Goal: Information Seeking & Learning: Learn about a topic

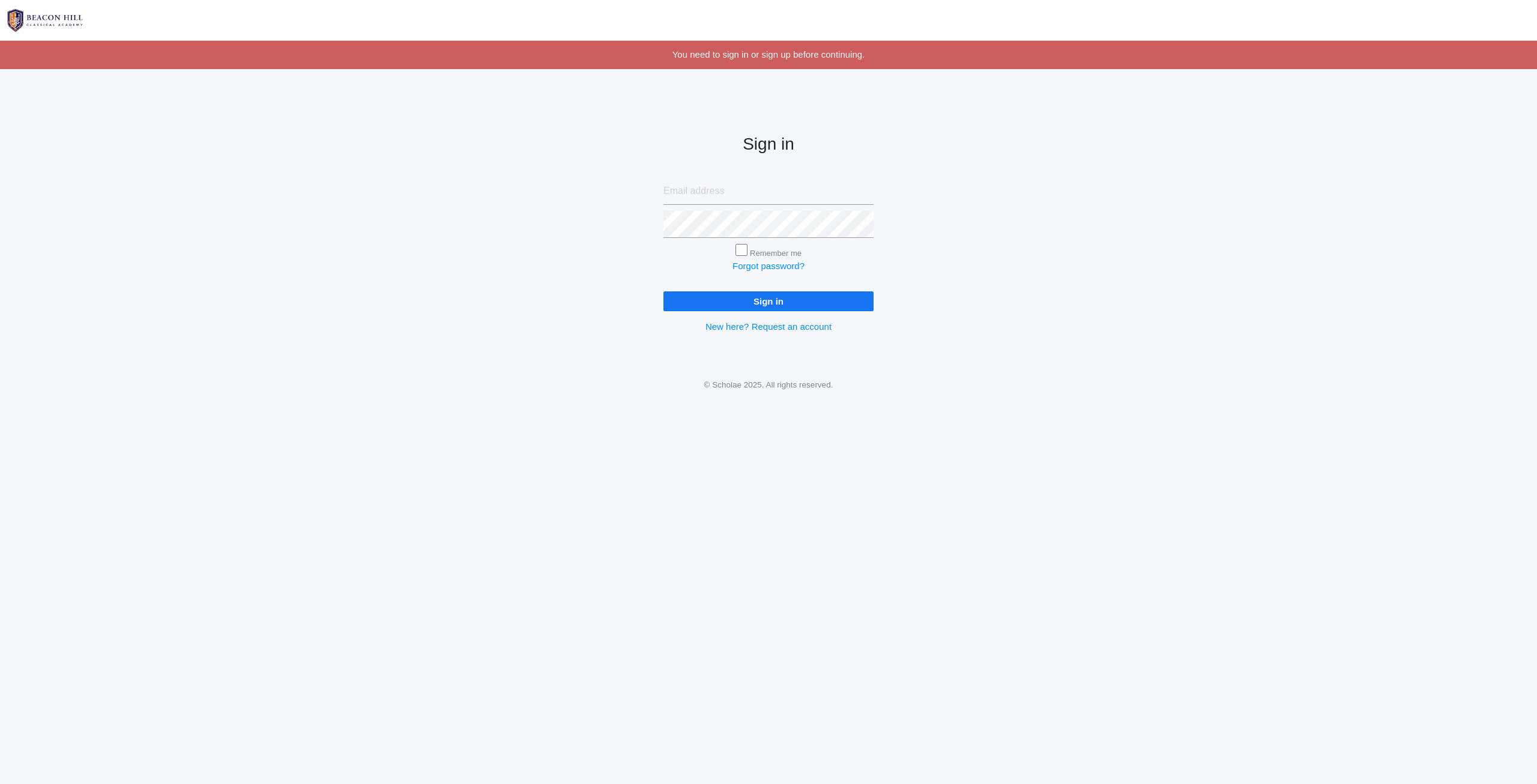
type input "[EMAIL_ADDRESS][PERSON_NAME][DOMAIN_NAME]"
click at [776, 302] on input "Sign in" at bounding box center [769, 301] width 210 height 20
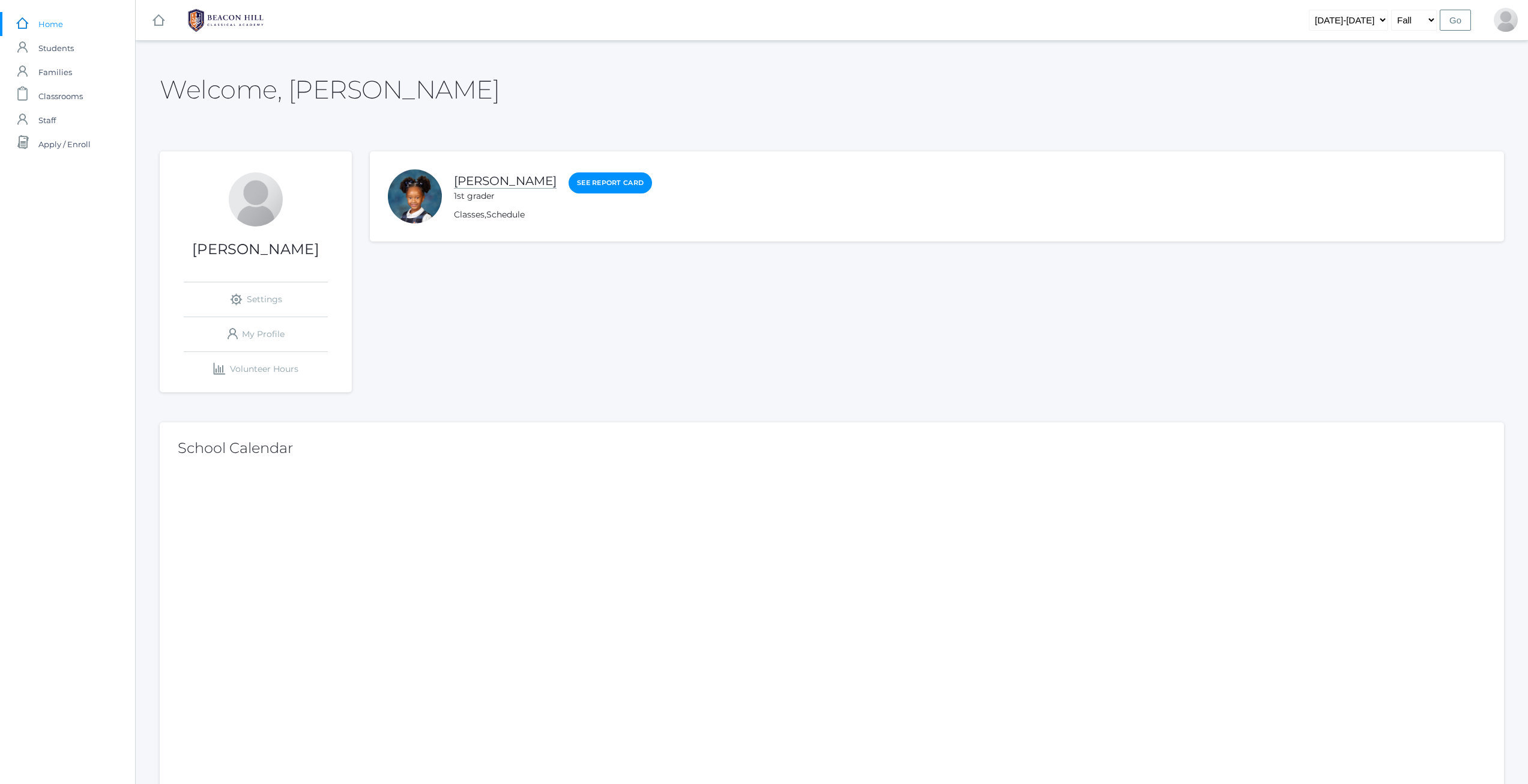
click at [479, 176] on link "Crue Harris" at bounding box center [505, 181] width 102 height 15
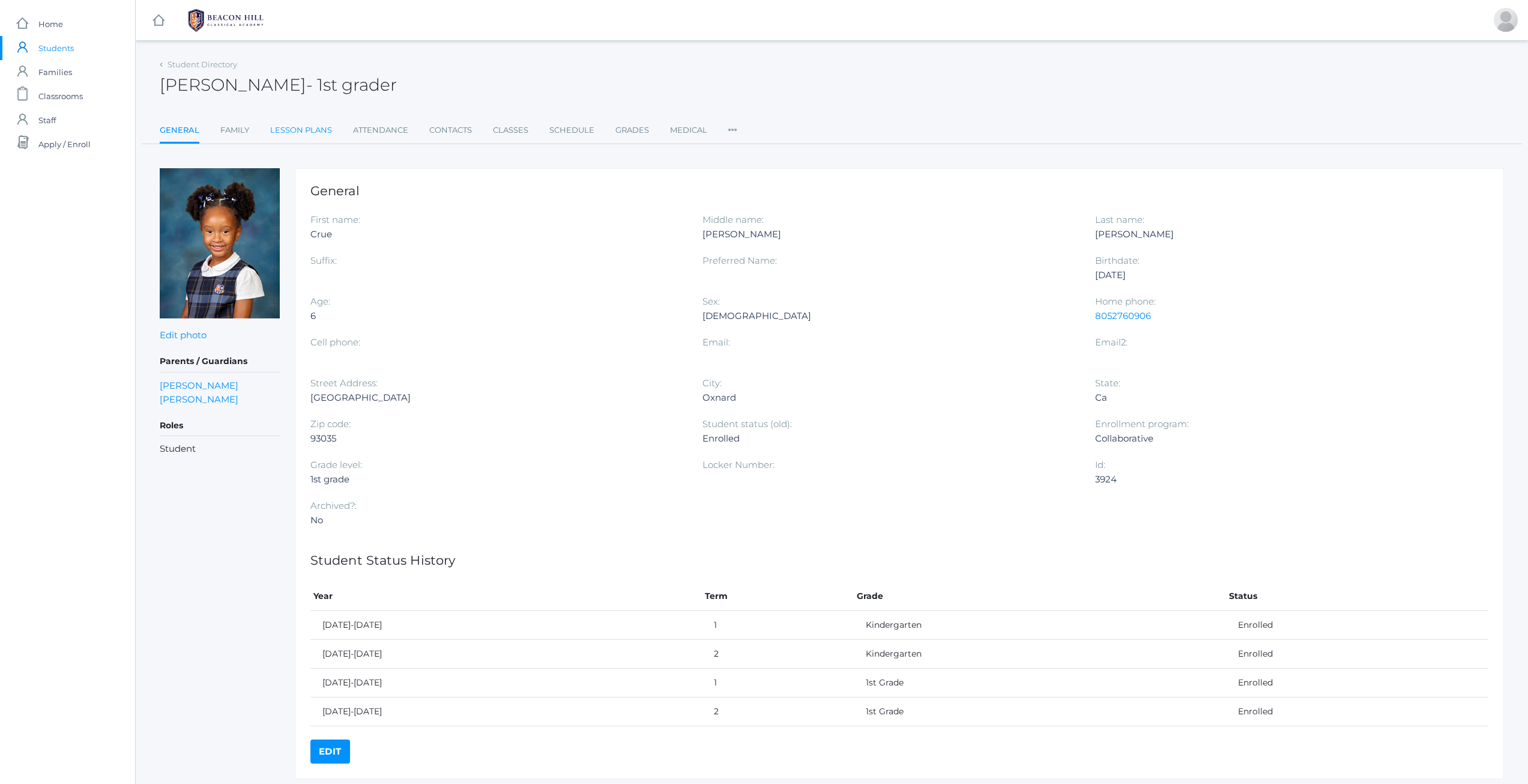
click at [310, 130] on link "Lesson Plans" at bounding box center [300, 130] width 61 height 24
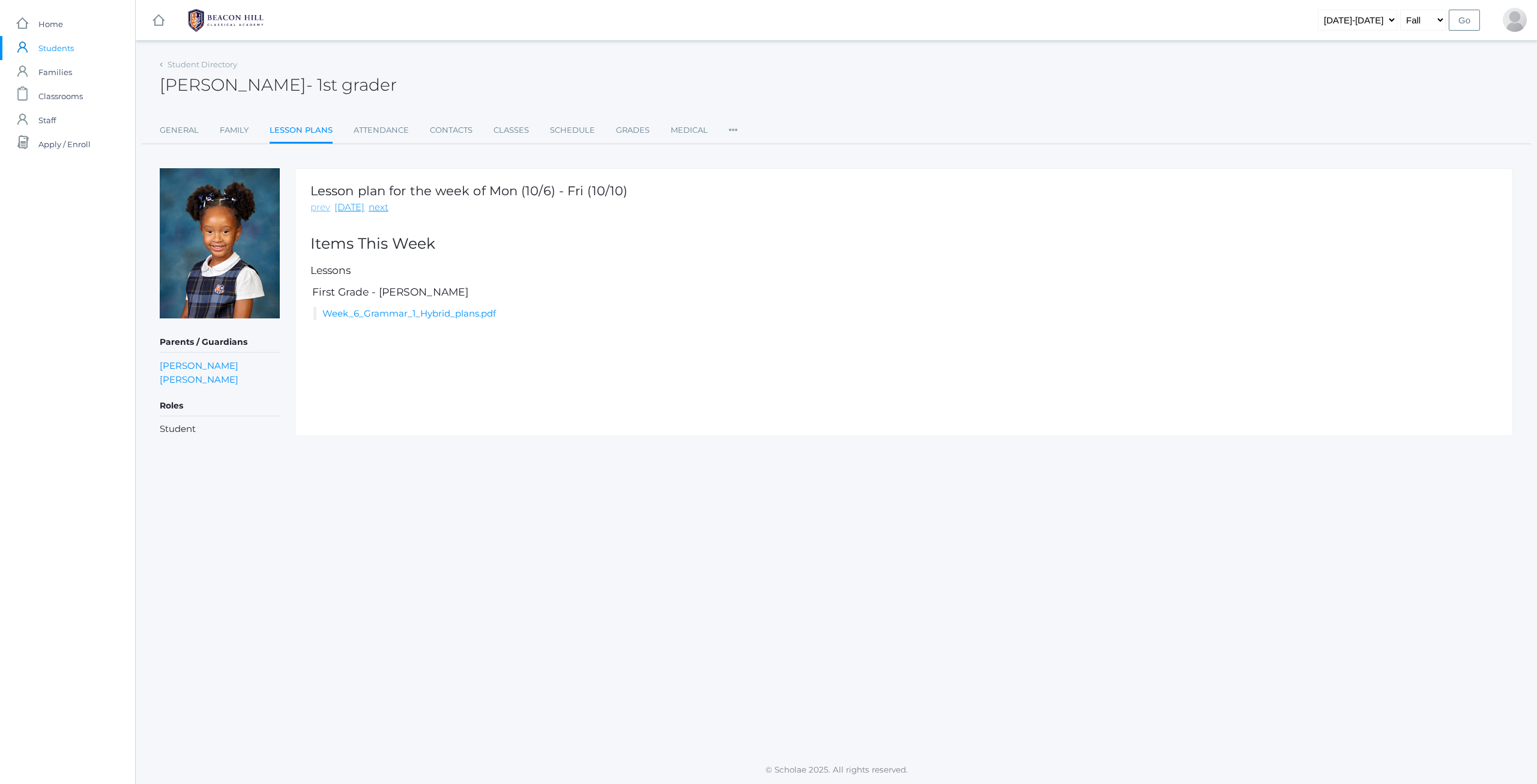
click at [323, 204] on link "prev" at bounding box center [320, 208] width 20 height 14
click at [370, 211] on link "next" at bounding box center [379, 208] width 20 height 14
click at [375, 208] on link "next" at bounding box center [379, 208] width 20 height 14
click at [318, 207] on link "prev" at bounding box center [320, 208] width 20 height 14
click at [349, 208] on link "today" at bounding box center [349, 208] width 30 height 14
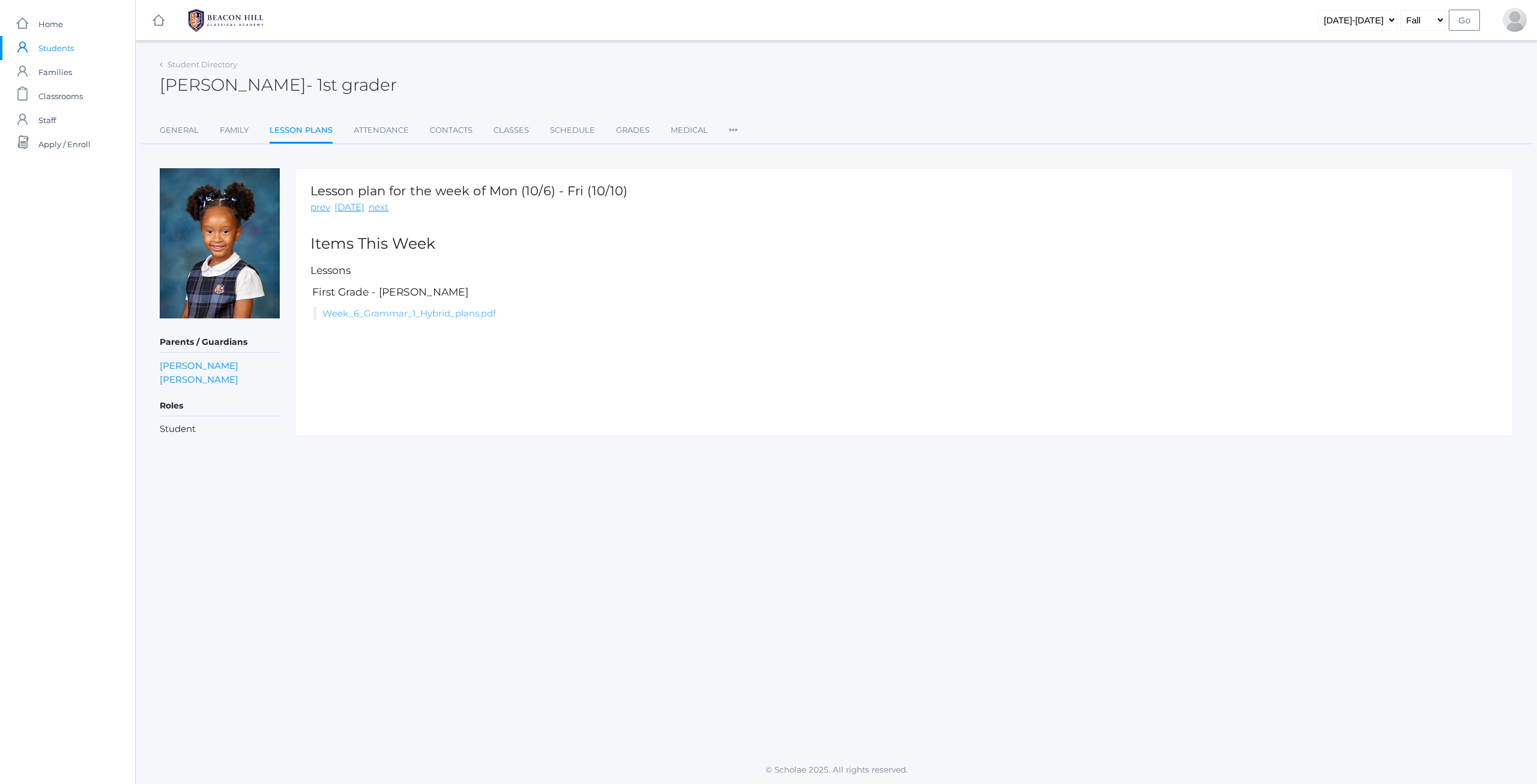
click at [378, 315] on link "Week_6_Grammar_1_Hybrid_plans.pdf" at bounding box center [409, 313] width 174 height 12
click at [667, 293] on h5 "First Grade - Watson" at bounding box center [903, 292] width 1188 height 12
